Goal: Ask a question

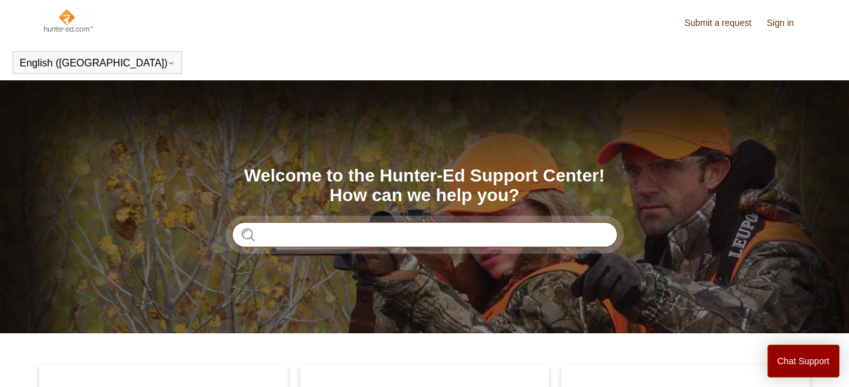
click at [386, 236] on input "Search" at bounding box center [424, 234] width 385 height 25
type input "**********"
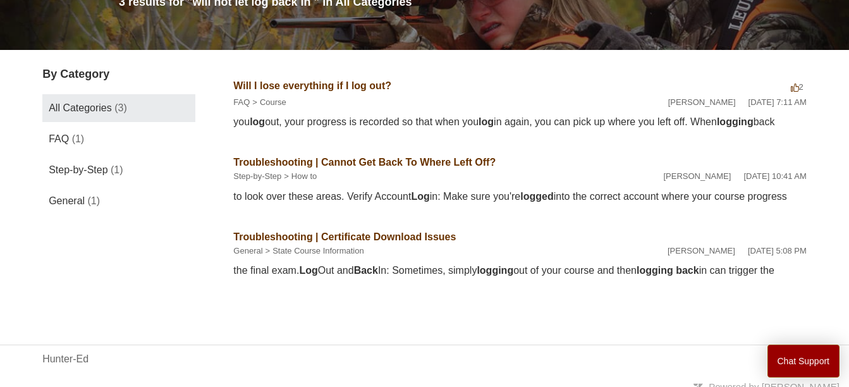
scroll to position [227, 0]
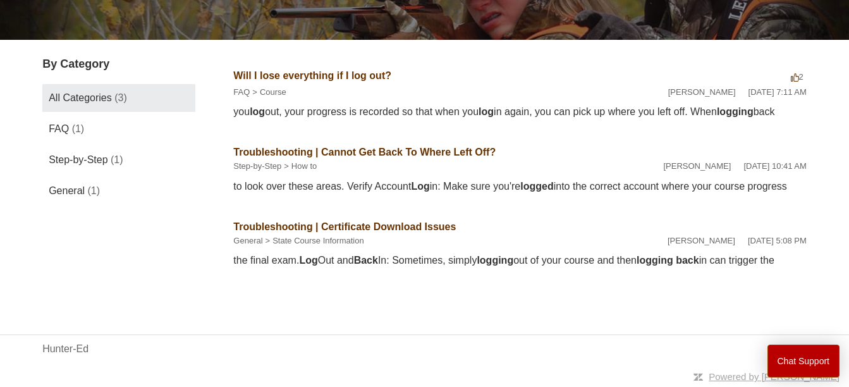
click at [804, 364] on button "Chat Support" at bounding box center [803, 360] width 73 height 33
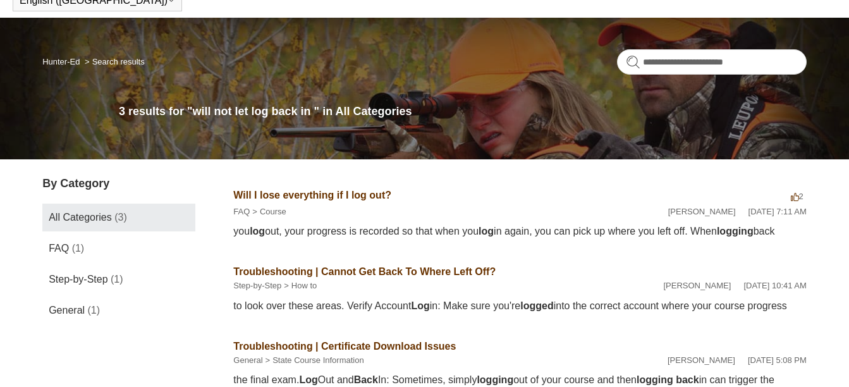
scroll to position [66, 0]
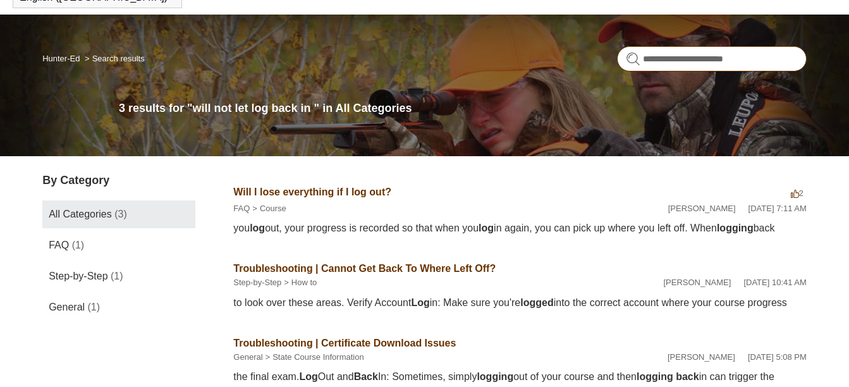
click at [762, 62] on input "**********" at bounding box center [712, 58] width 190 height 25
type input "*"
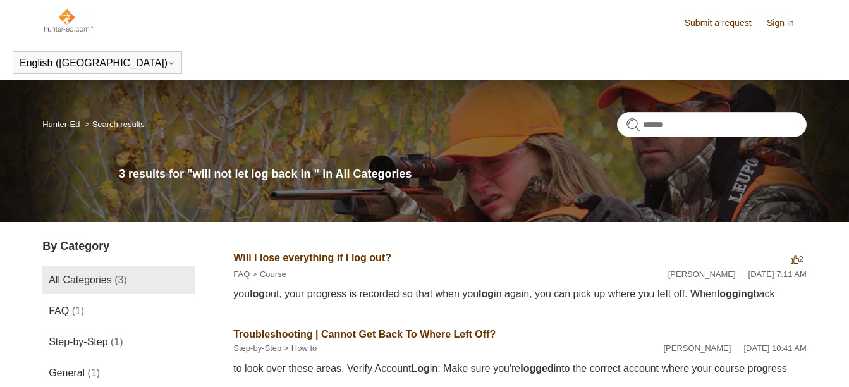
click at [562, 301] on div "you log out, your progress is recorded so that when you log in again, you can p…" at bounding box center [519, 293] width 573 height 15
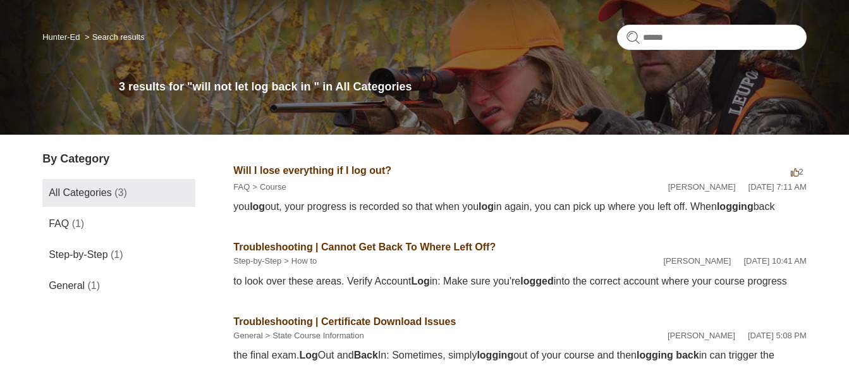
scroll to position [88, 0]
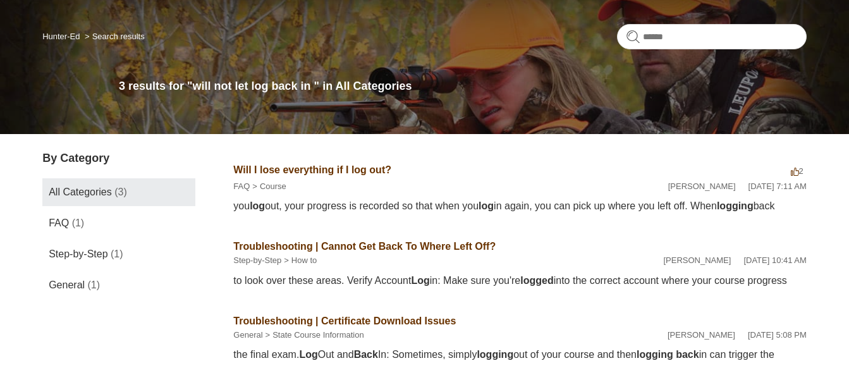
click at [58, 258] on span "Step-by-Step" at bounding box center [78, 253] width 59 height 11
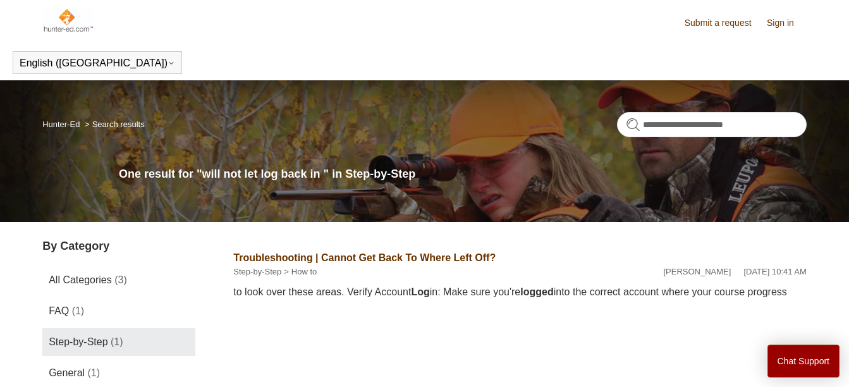
click at [787, 28] on link "Sign in" at bounding box center [786, 22] width 40 height 13
